Goal: Navigation & Orientation: Find specific page/section

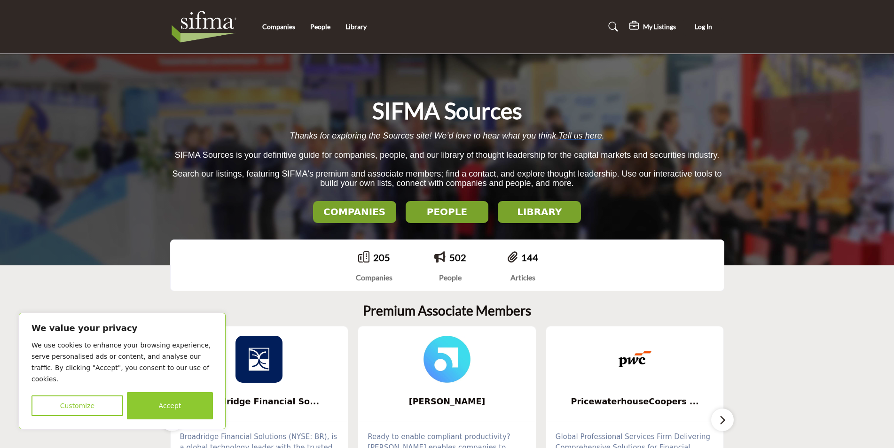
click at [359, 217] on h2 "COMPANIES" at bounding box center [355, 211] width 78 height 11
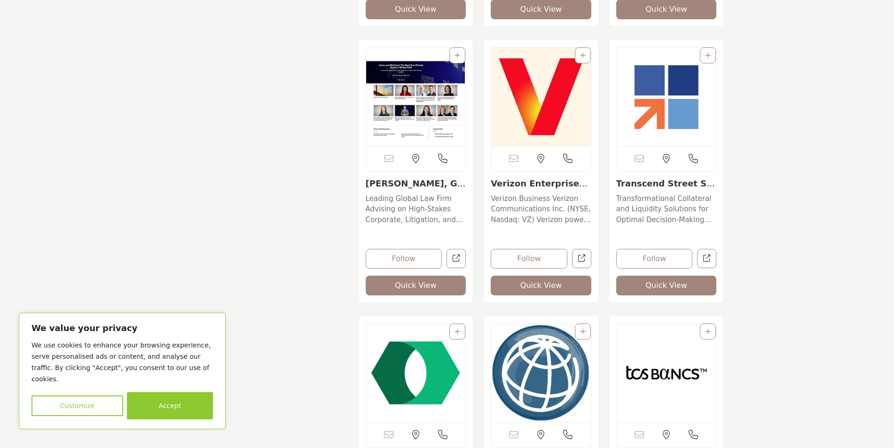
scroll to position [6954, 0]
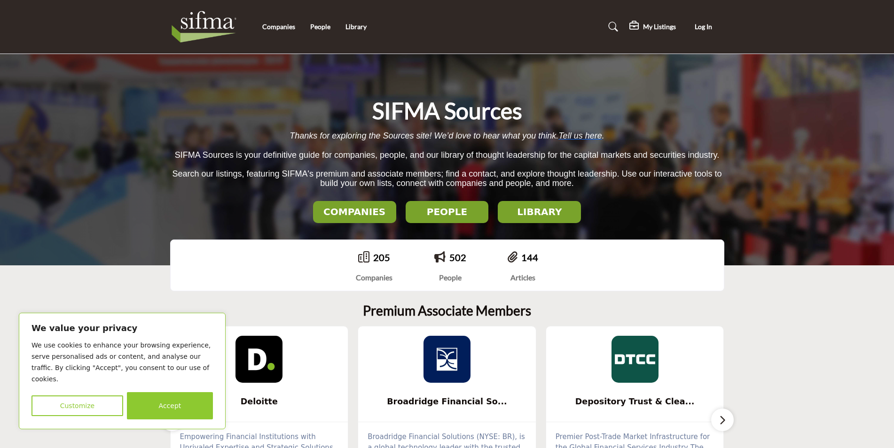
click at [199, 23] on img at bounding box center [206, 27] width 73 height 38
